Goal: Find specific page/section: Find specific page/section

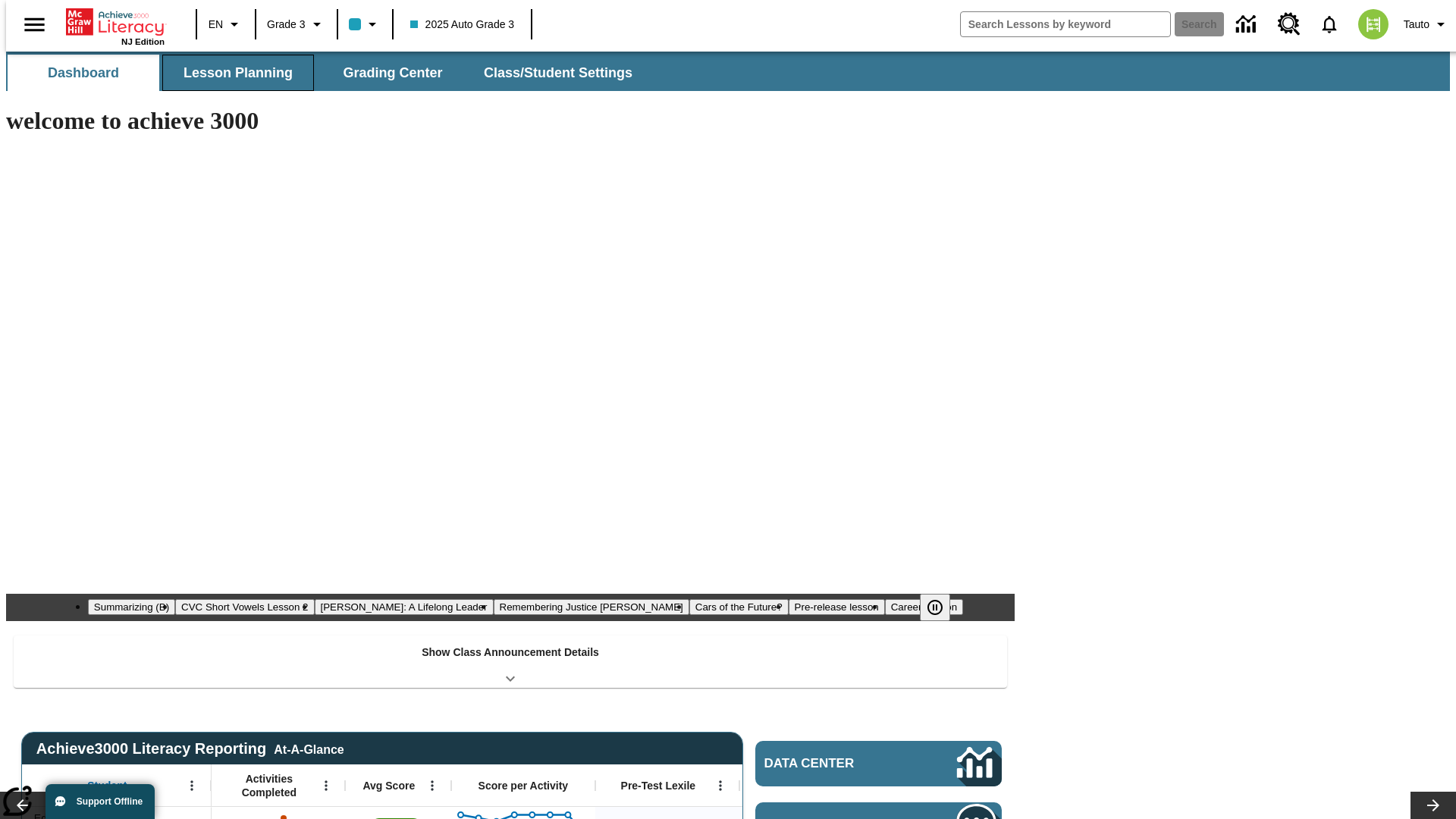
click at [232, 72] on span "Lesson Planning" at bounding box center [238, 73] width 110 height 18
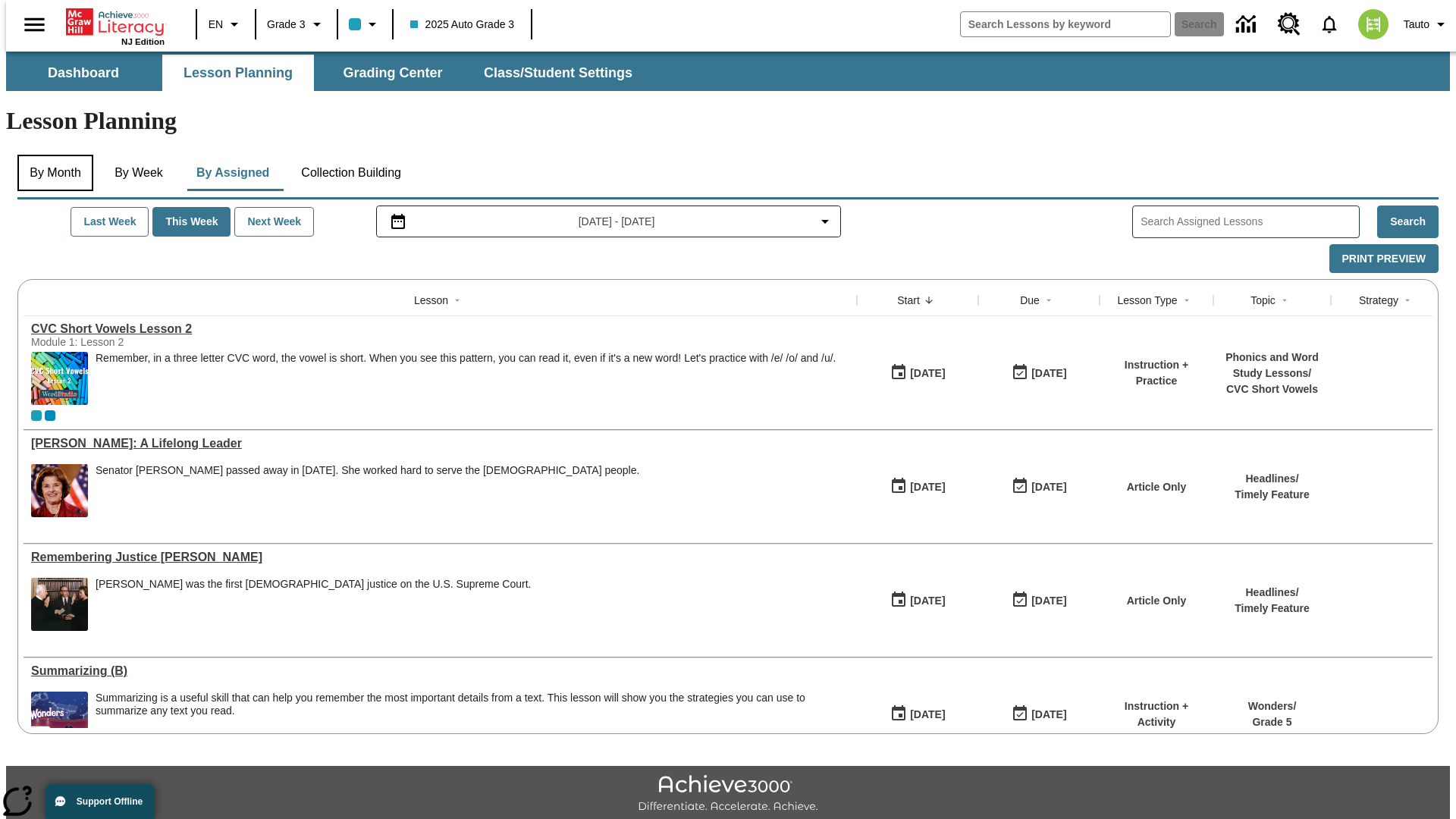
click at [51, 155] on button "By Month" at bounding box center [56, 172] width 76 height 36
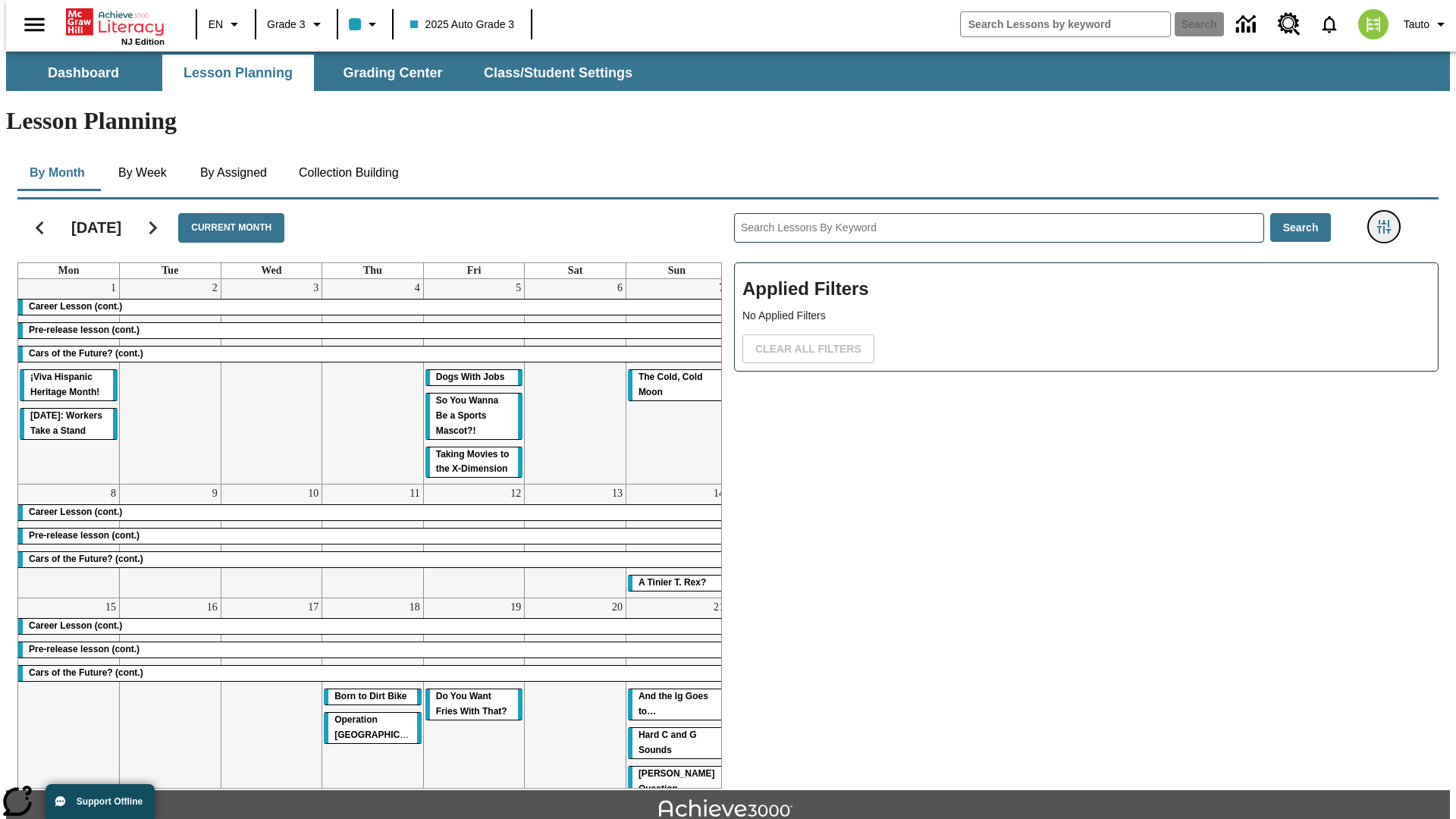
click at [1388, 220] on icon "Filters Side menu" at bounding box center [1384, 226] width 14 height 14
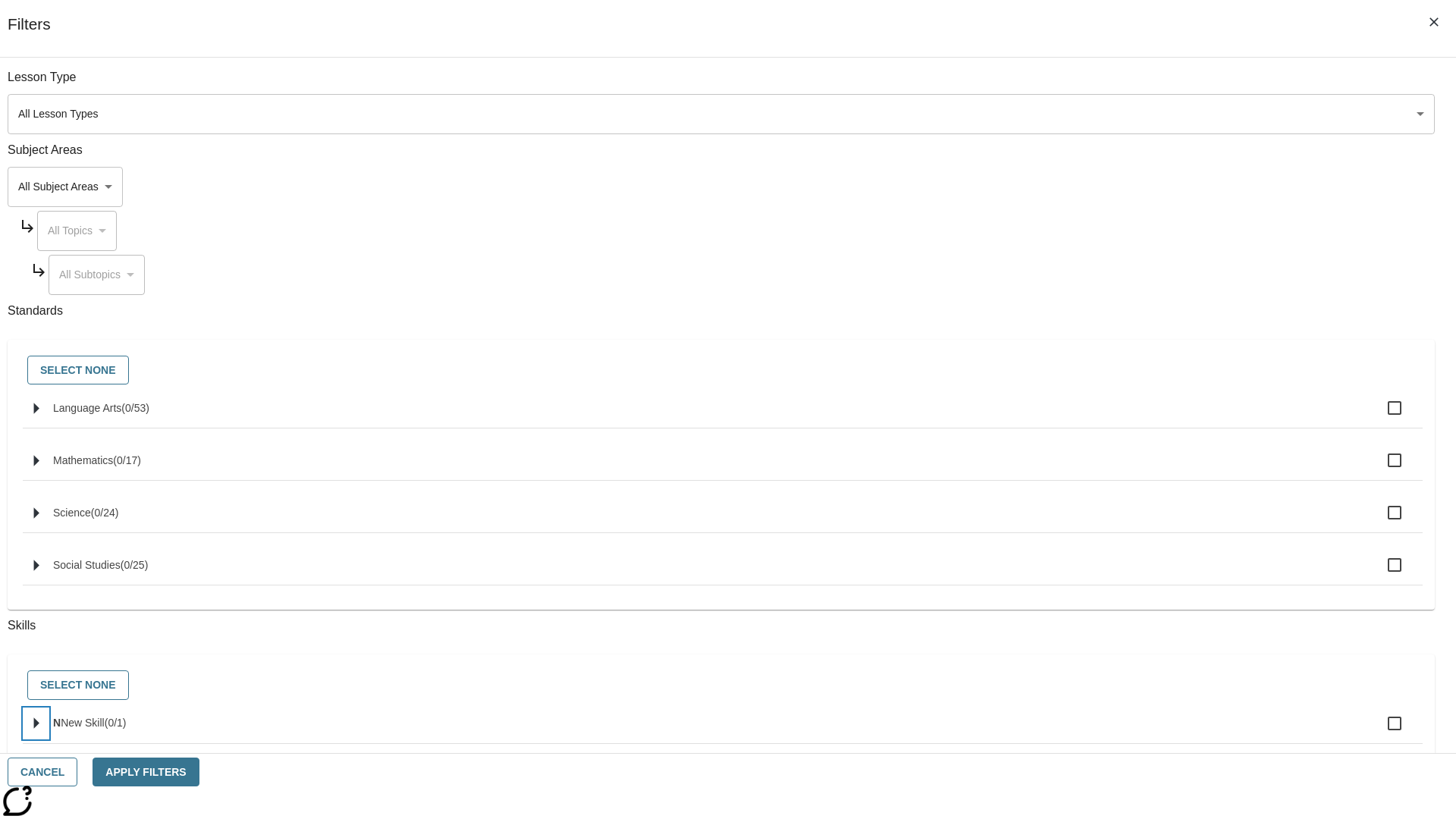
click at [39, 730] on icon "Select skills" at bounding box center [36, 724] width 6 height 11
click at [77, 771] on button "Cancel" at bounding box center [42, 771] width 70 height 30
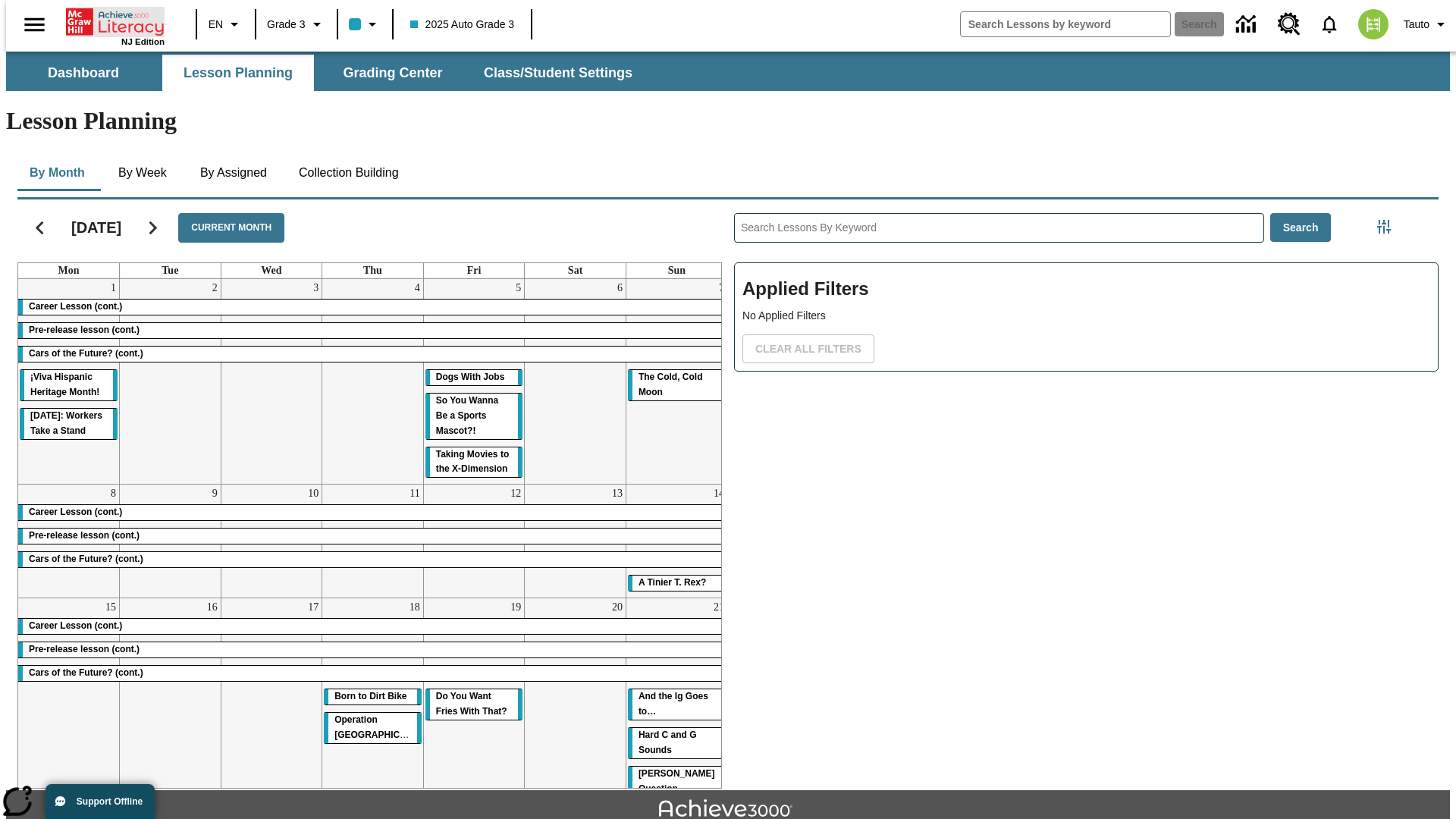
click at [110, 20] on icon "Home" at bounding box center [116, 22] width 101 height 31
